Goal: Task Accomplishment & Management: Use online tool/utility

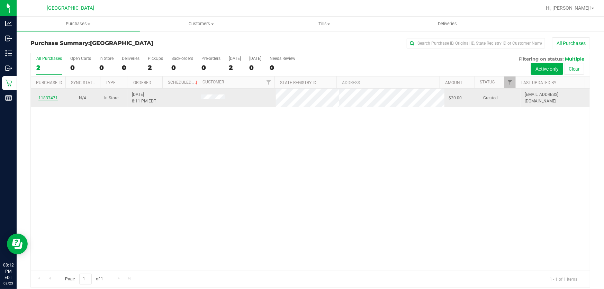
click at [52, 96] on link "11837471" at bounding box center [47, 98] width 19 height 5
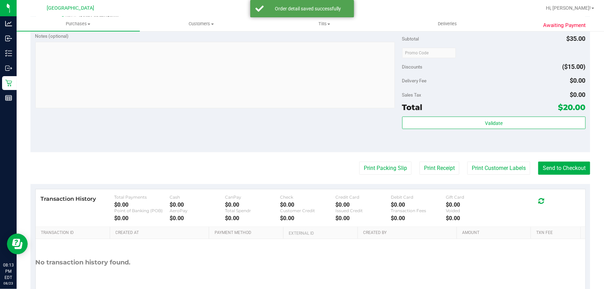
scroll to position [283, 0]
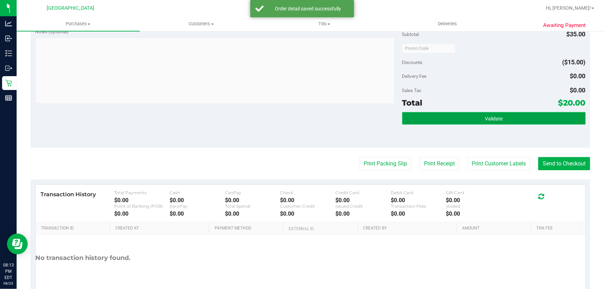
click at [485, 118] on span "Validate" at bounding box center [494, 119] width 18 height 6
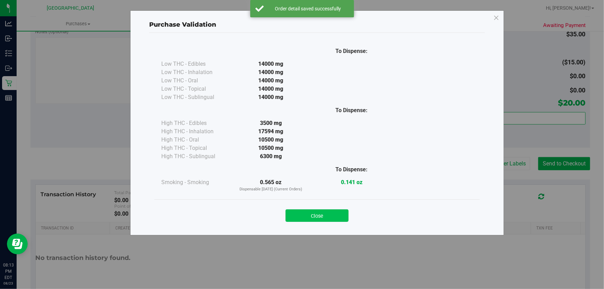
click at [310, 216] on button "Close" at bounding box center [317, 216] width 63 height 12
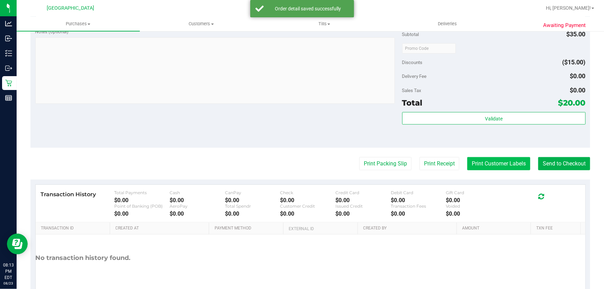
click at [479, 163] on button "Print Customer Labels" at bounding box center [499, 163] width 63 height 13
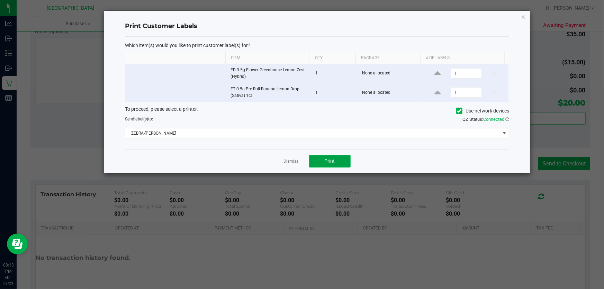
click at [328, 157] on button "Print" at bounding box center [330, 161] width 42 height 12
click at [297, 160] on link "Dismiss" at bounding box center [291, 162] width 15 height 6
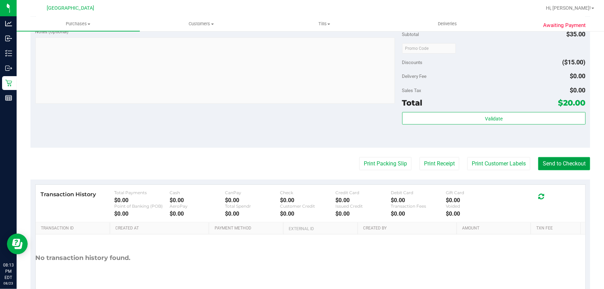
click at [578, 161] on button "Send to Checkout" at bounding box center [565, 163] width 52 height 13
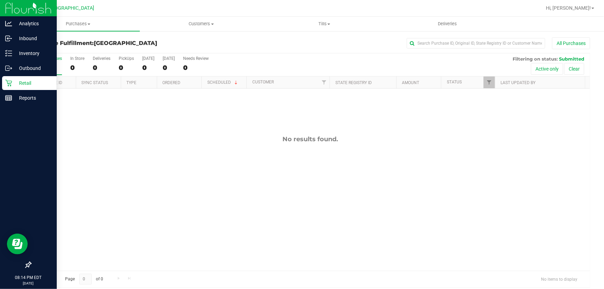
click at [8, 85] on icon at bounding box center [8, 83] width 7 height 7
